Goal: Navigation & Orientation: Find specific page/section

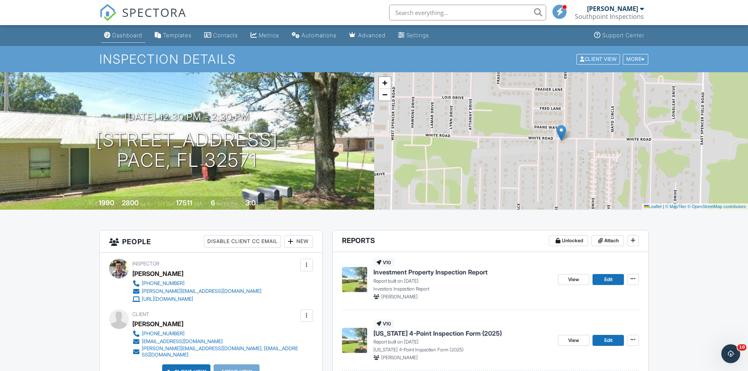
click at [119, 34] on div "Dashboard" at bounding box center [127, 35] width 30 height 7
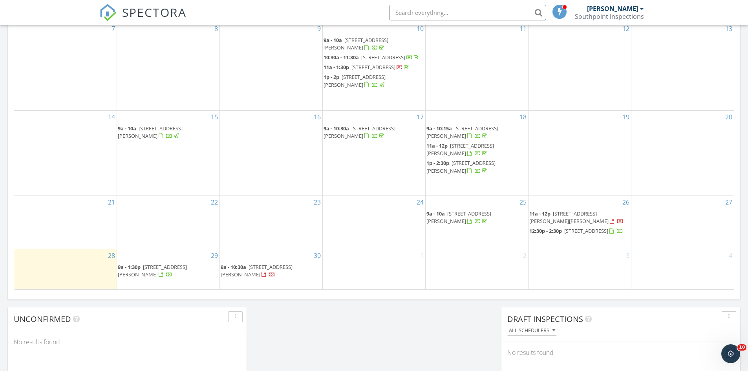
scroll to position [432, 0]
click at [740, 354] on div "Today Bryan Griffie No results found New Inspection New Quote Map + − Leaflet |…" at bounding box center [374, 27] width 748 height 715
click at [728, 355] on icon "Open Intercom Messenger" at bounding box center [730, 352] width 13 height 13
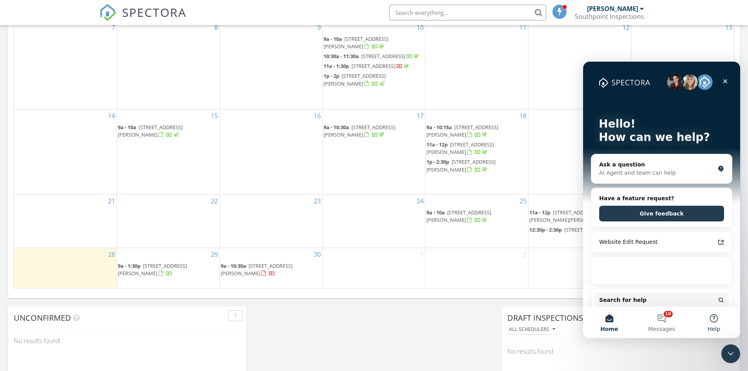
scroll to position [0, 0]
click at [664, 322] on button "10 Messages" at bounding box center [662, 322] width 52 height 31
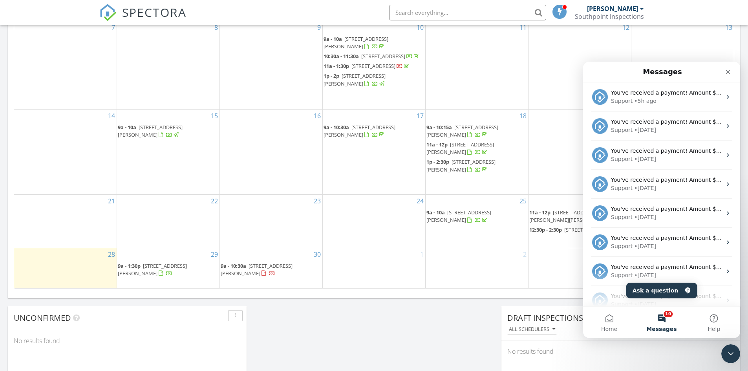
click at [664, 322] on button "10 Messages" at bounding box center [662, 322] width 52 height 31
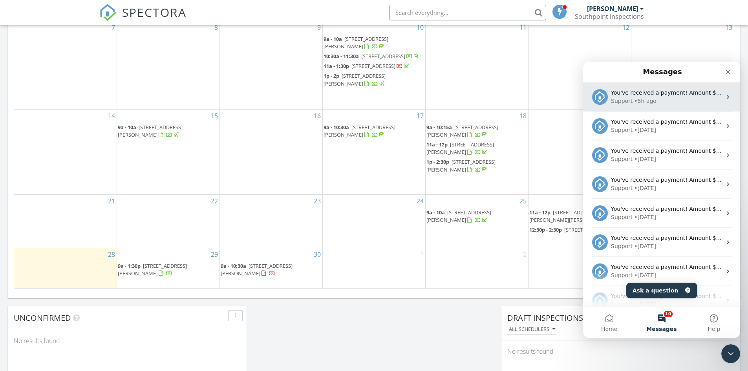
click at [697, 101] on div "Support • 5h ago" at bounding box center [666, 101] width 111 height 8
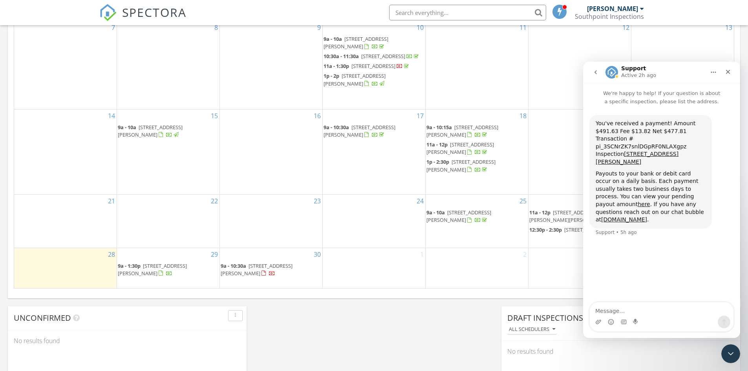
click at [184, 269] on span "1911 E Mallory St, Pensacola 32503" at bounding box center [152, 269] width 69 height 15
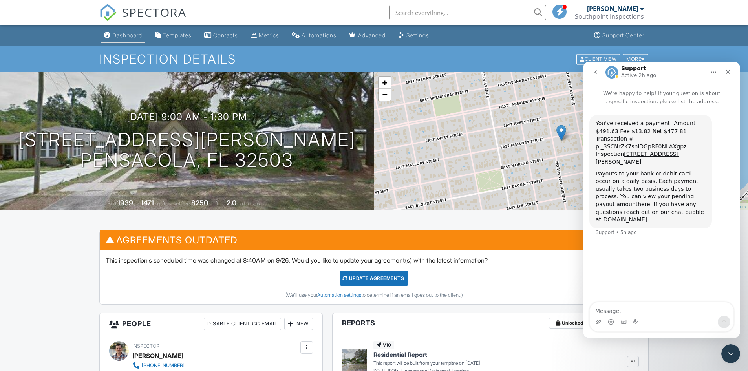
click at [124, 33] on div "Dashboard" at bounding box center [127, 35] width 30 height 7
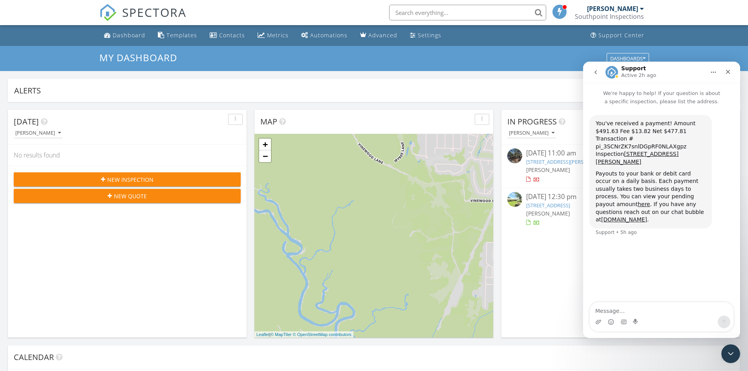
click at [564, 153] on div "09/26/25 11:00 am" at bounding box center [620, 153] width 189 height 10
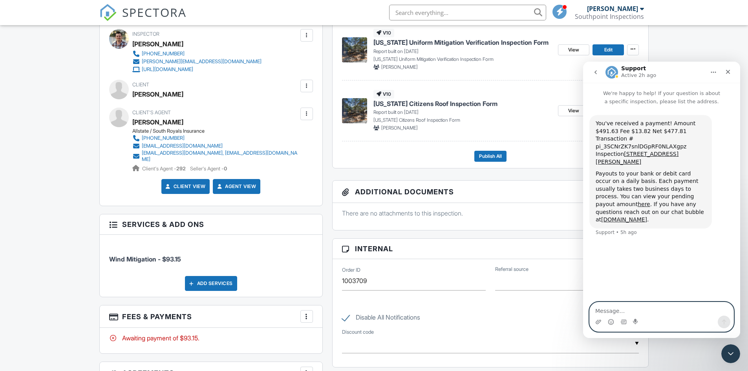
scroll to position [314, 0]
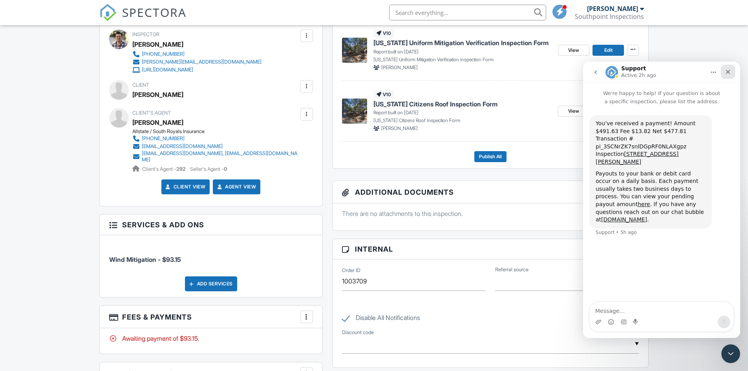
click at [731, 72] on icon "Close" at bounding box center [728, 72] width 6 height 6
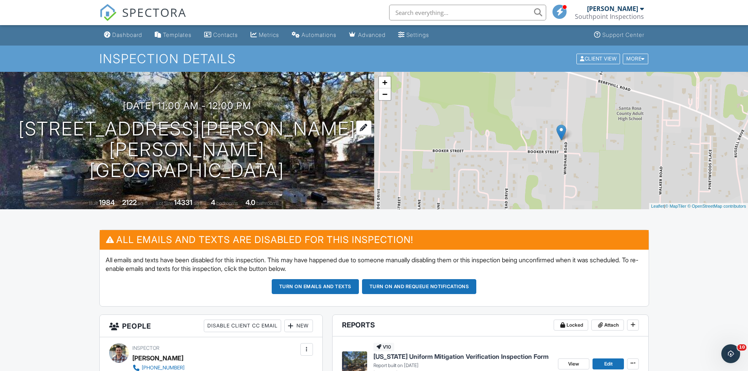
scroll to position [0, 0]
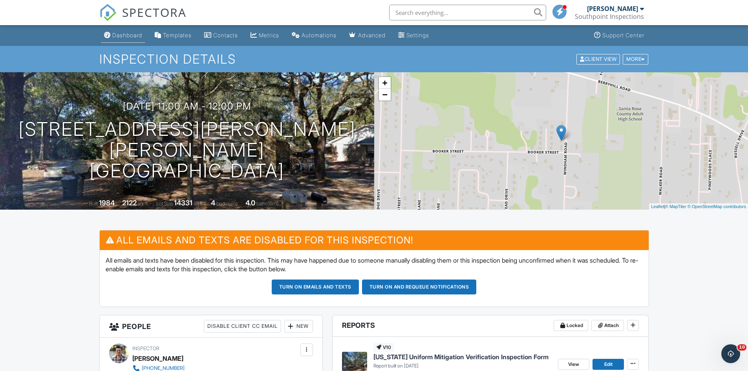
click at [123, 37] on div "Dashboard" at bounding box center [127, 35] width 30 height 7
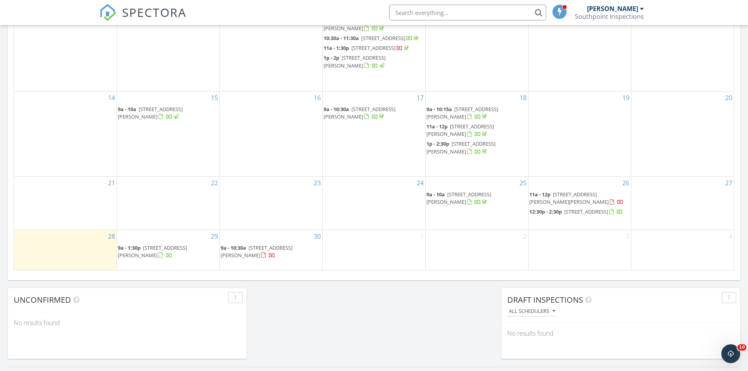
scroll to position [471, 0]
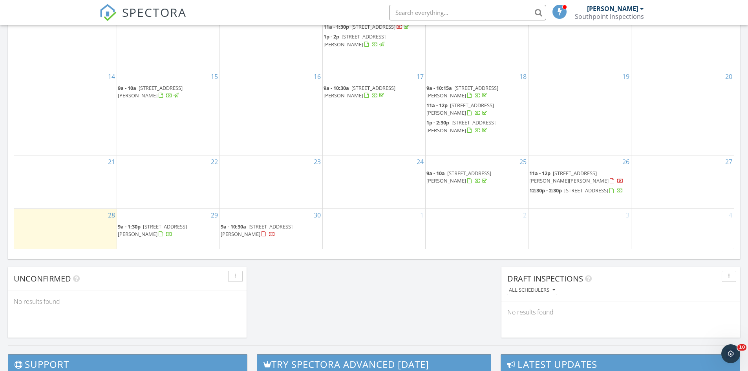
click at [272, 231] on span "[STREET_ADDRESS][PERSON_NAME]" at bounding box center [257, 230] width 72 height 15
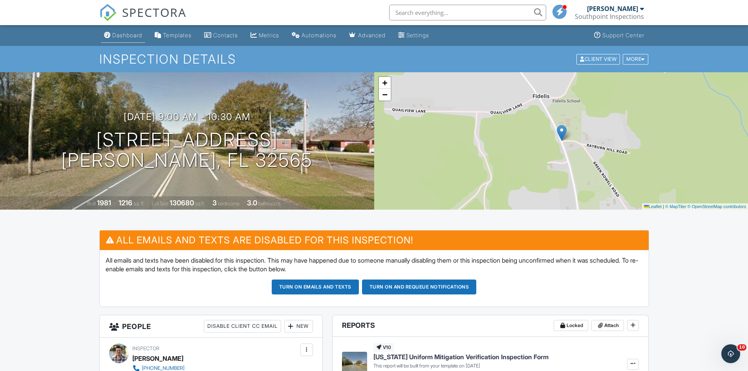
click at [120, 37] on div "Dashboard" at bounding box center [127, 35] width 30 height 7
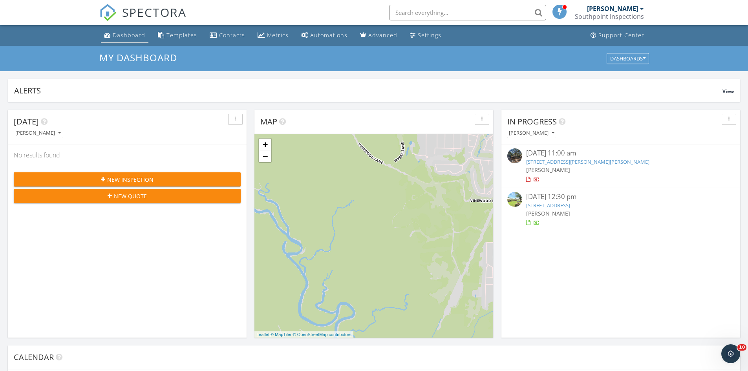
click at [119, 37] on div "Dashboard" at bounding box center [129, 34] width 33 height 7
